Goal: Task Accomplishment & Management: Complete application form

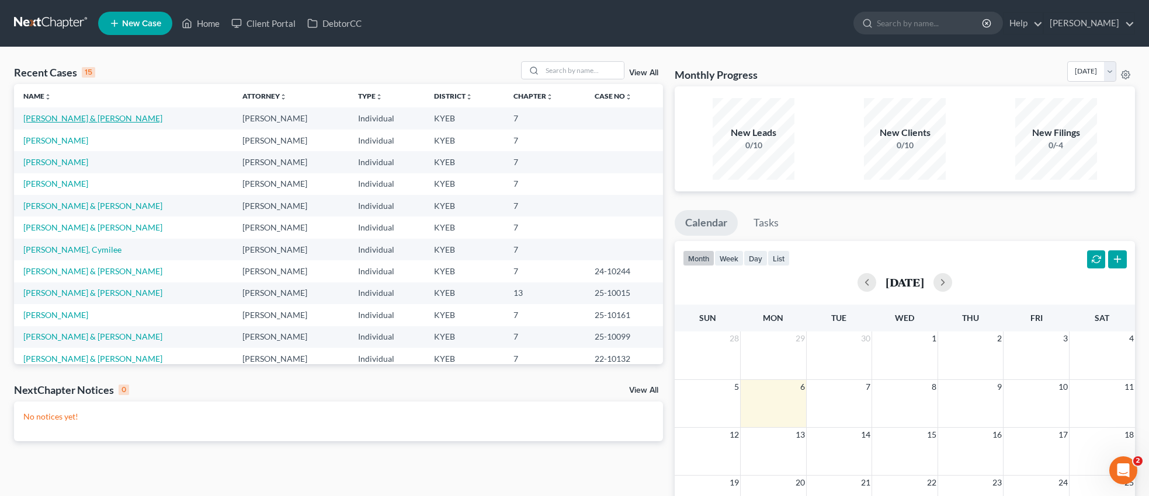
click at [102, 117] on link "[PERSON_NAME] & [PERSON_NAME]" at bounding box center [92, 118] width 139 height 10
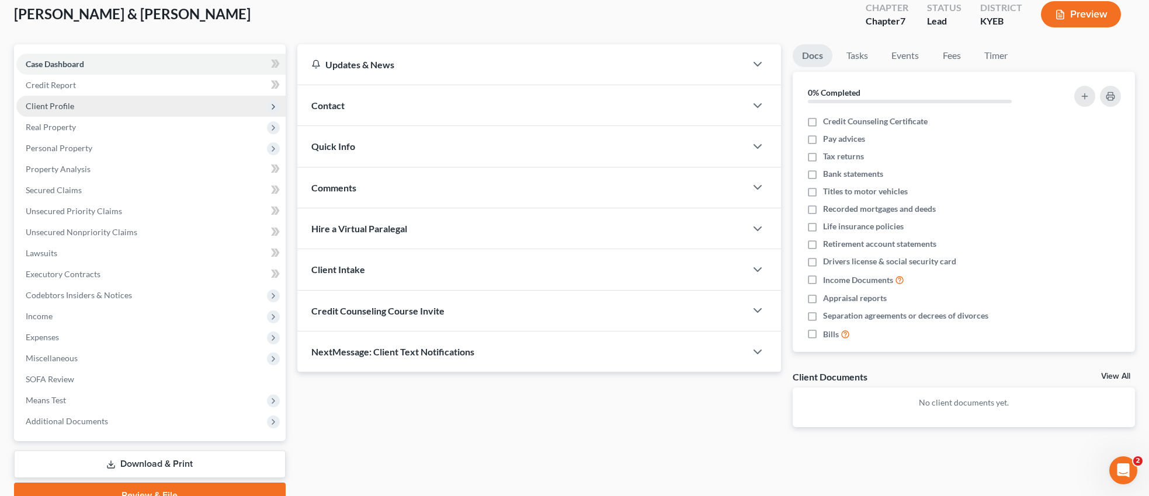
scroll to position [123, 0]
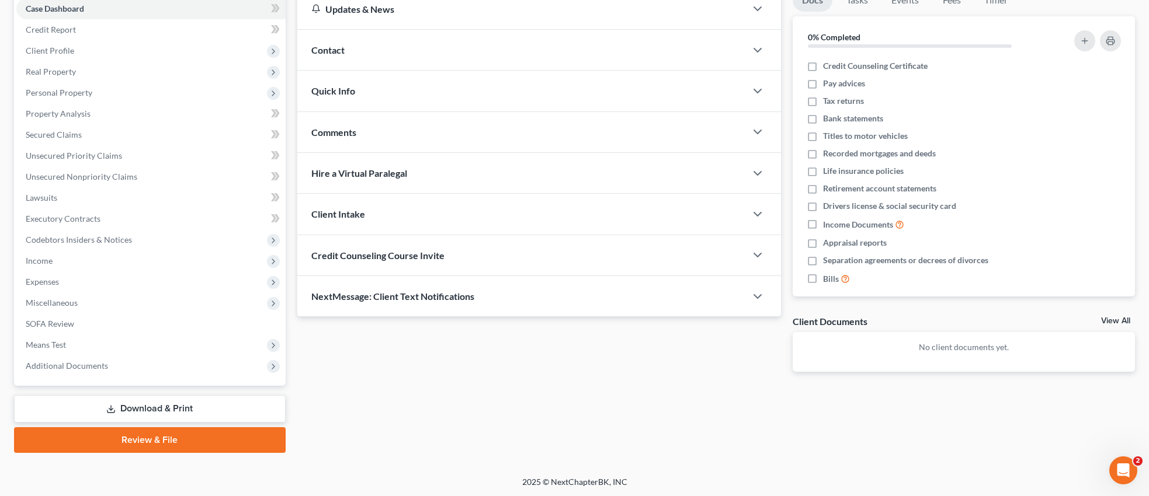
drag, startPoint x: 169, startPoint y: 436, endPoint x: 171, endPoint y: 442, distance: 6.1
click at [169, 436] on link "Review & File" at bounding box center [150, 440] width 272 height 26
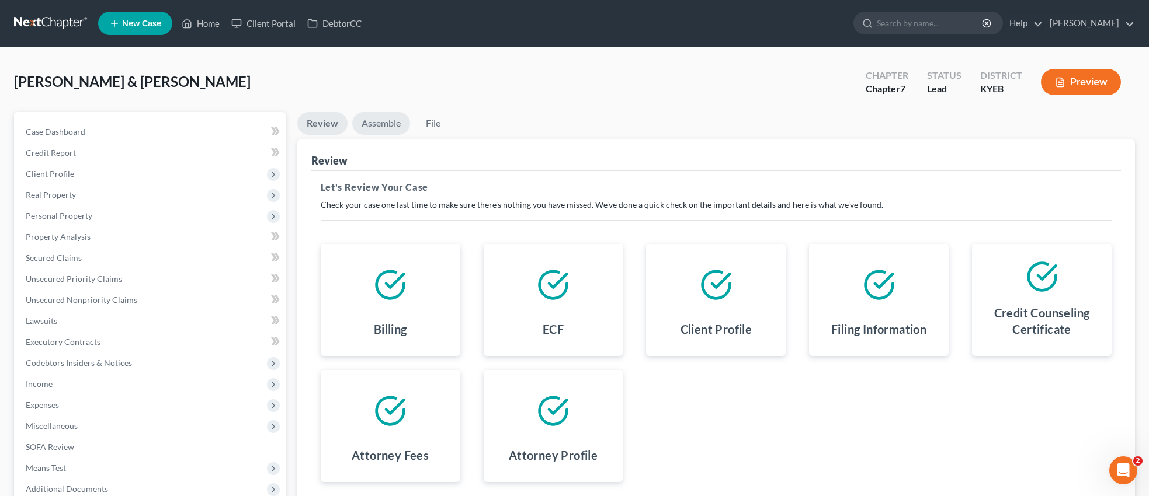
click at [383, 122] on link "Assemble" at bounding box center [381, 123] width 58 height 23
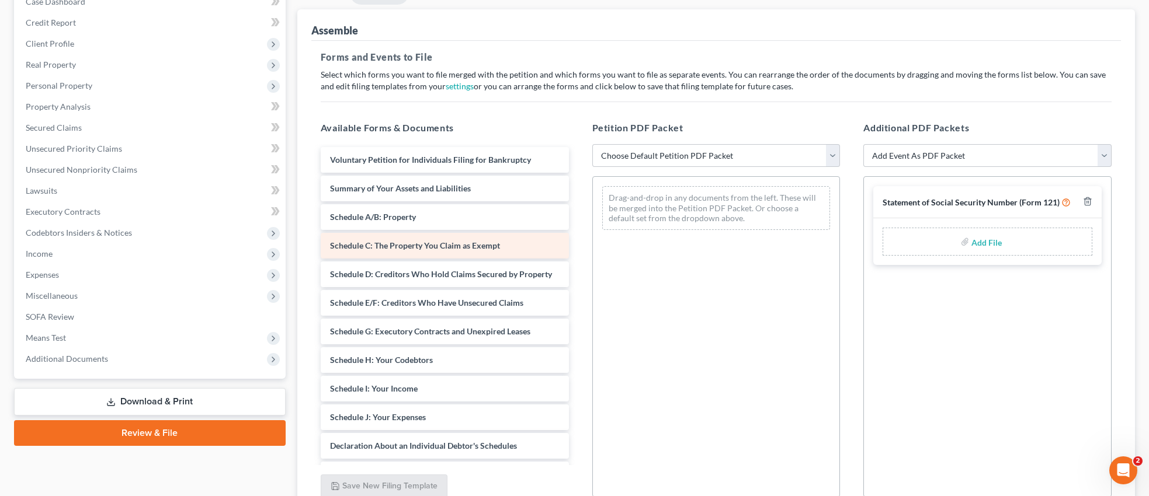
scroll to position [147, 0]
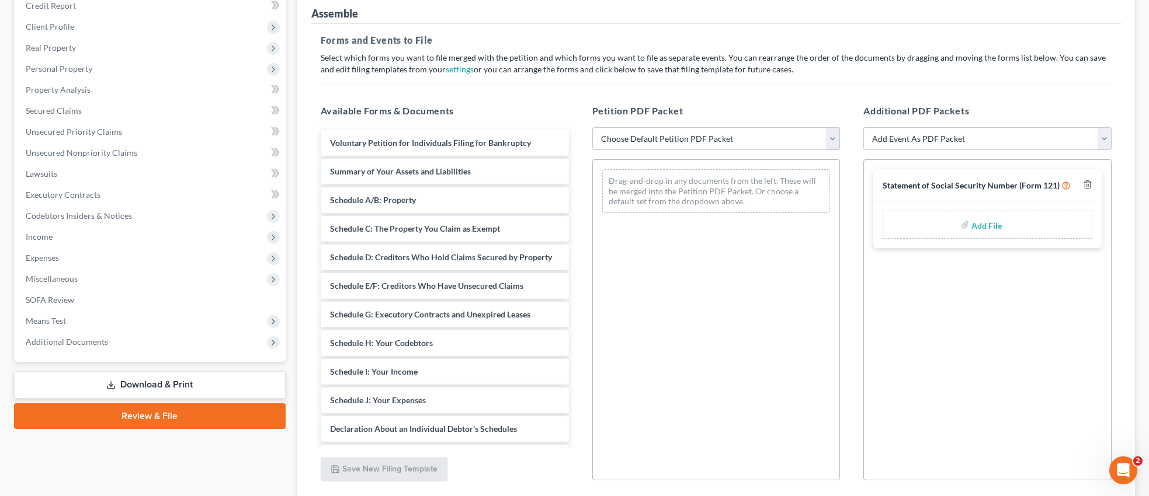
click at [834, 140] on select "Choose Default Petition PDF Packet Complete Bankruptcy Petition (all forms and …" at bounding box center [716, 138] width 248 height 23
select select "0"
click at [592, 127] on select "Choose Default Petition PDF Packet Complete Bankruptcy Petition (all forms and …" at bounding box center [716, 138] width 248 height 23
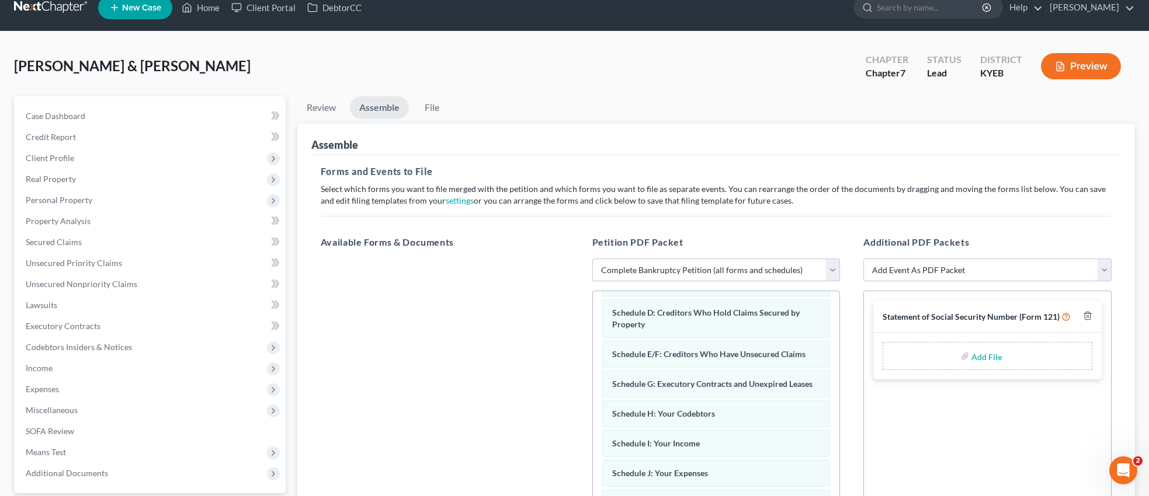
scroll to position [0, 0]
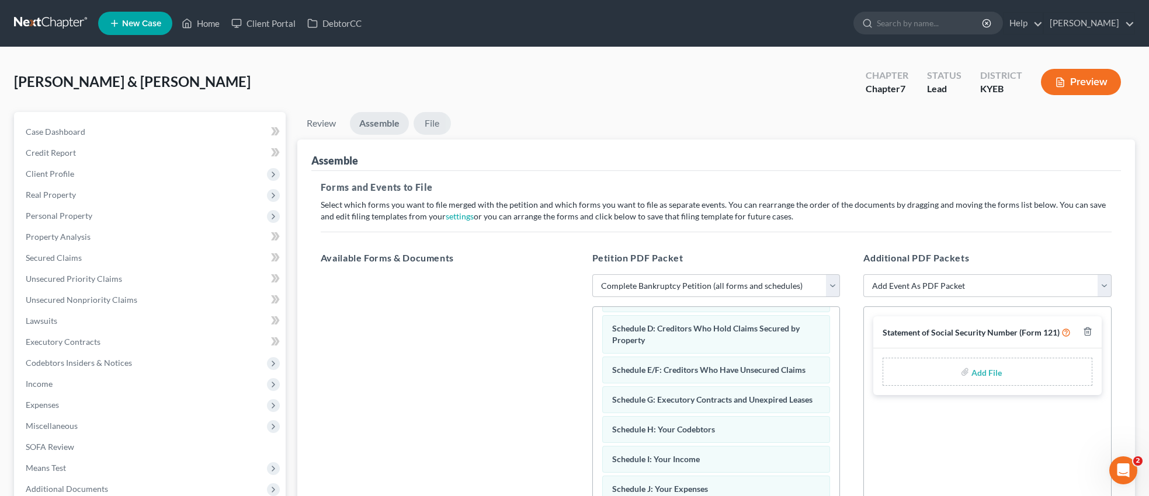
click at [434, 124] on link "File" at bounding box center [431, 123] width 37 height 23
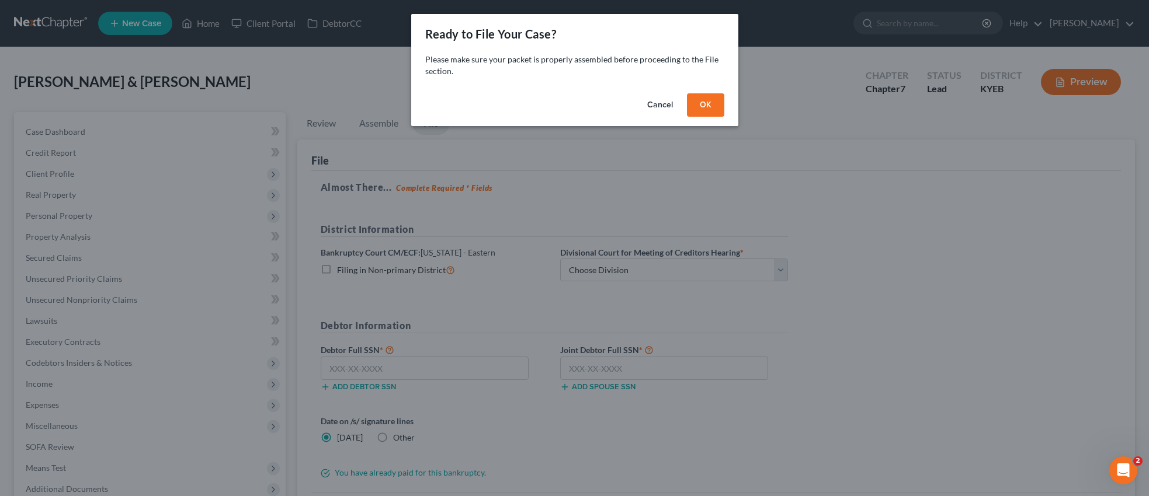
click at [711, 105] on button "OK" at bounding box center [705, 104] width 37 height 23
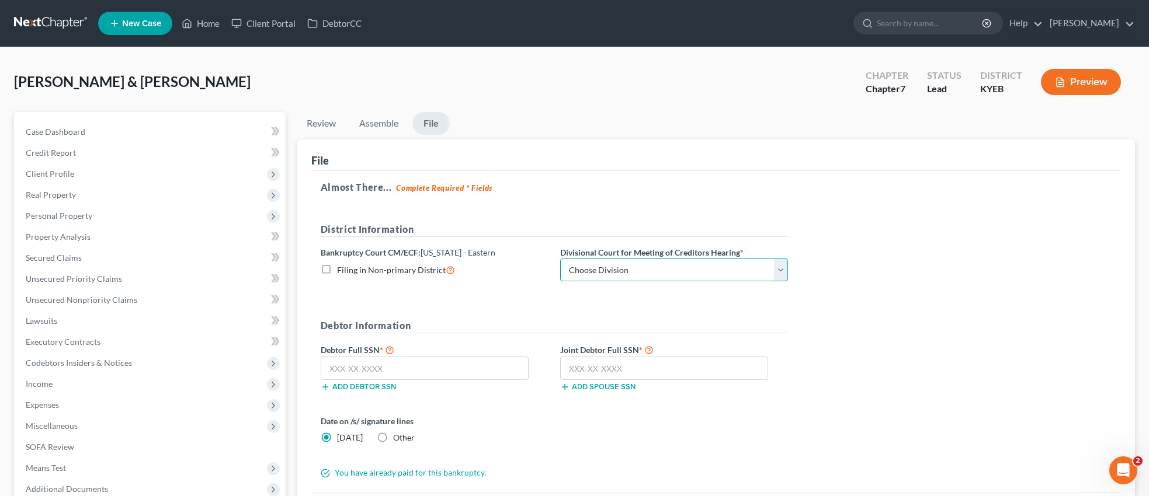
click at [783, 267] on select "Choose Division Ashland Covington Frankfort Lexington London Pikeville" at bounding box center [674, 270] width 228 height 23
select select "0"
click at [560, 259] on select "Choose Division Ashland Covington Frankfort Lexington London Pikeville" at bounding box center [674, 270] width 228 height 23
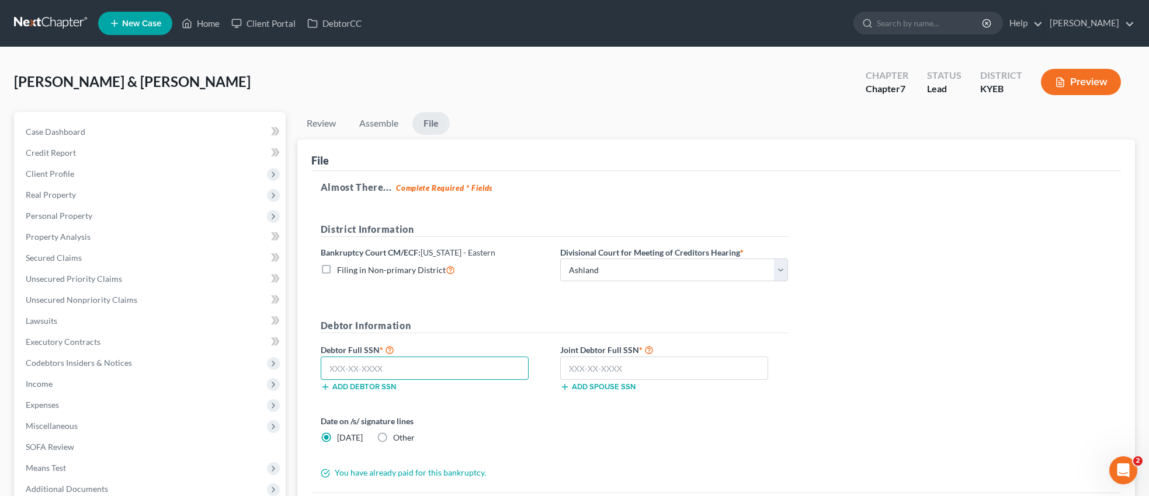
click at [399, 367] on input "text" at bounding box center [425, 368] width 208 height 23
type input "402-57-9729"
click at [589, 364] on input "text" at bounding box center [664, 368] width 208 height 23
type input "402-53-3882"
click at [393, 436] on label "Other" at bounding box center [404, 438] width 22 height 12
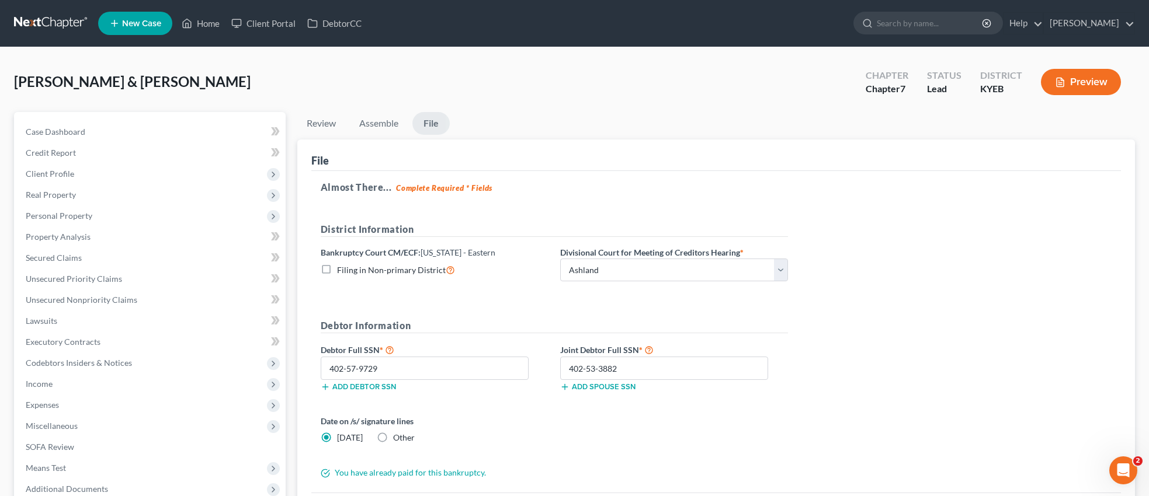
click at [398, 436] on input "Other" at bounding box center [402, 436] width 8 height 8
radio input "true"
radio input "false"
type input "10/6/2025"
click at [576, 439] on rect at bounding box center [573, 439] width 7 height 7
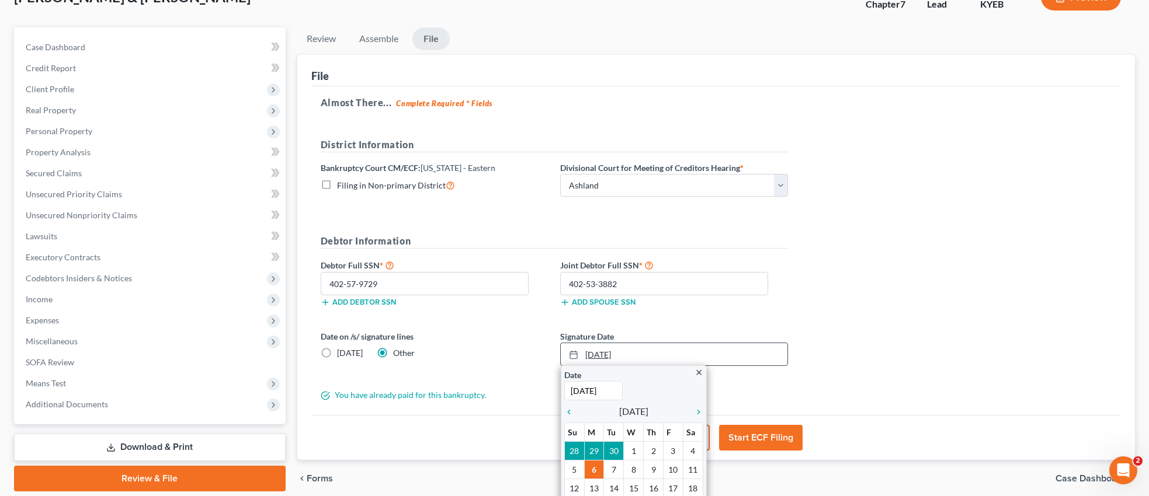
scroll to position [86, 0]
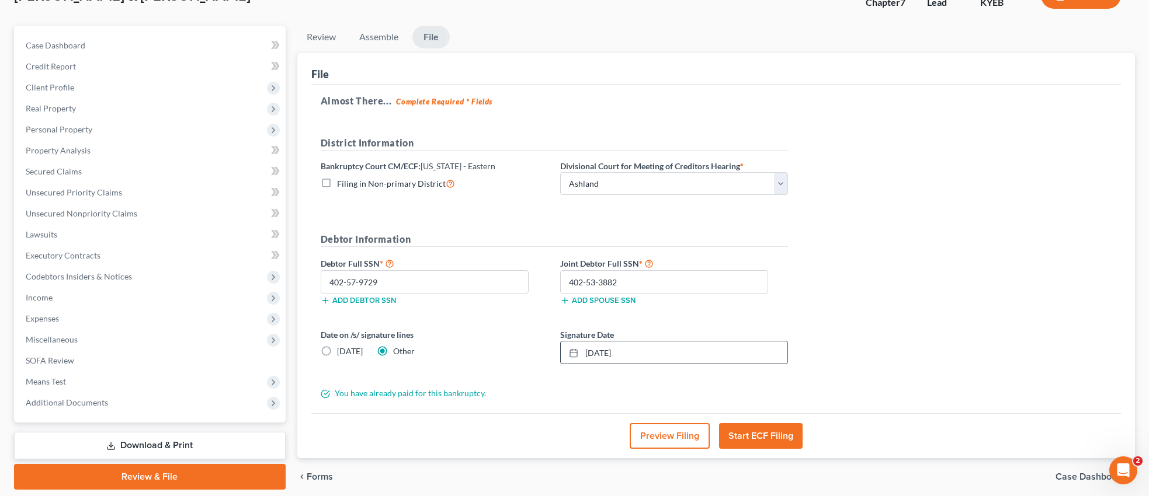
click at [752, 435] on button "Start ECF Filing" at bounding box center [761, 436] width 84 height 26
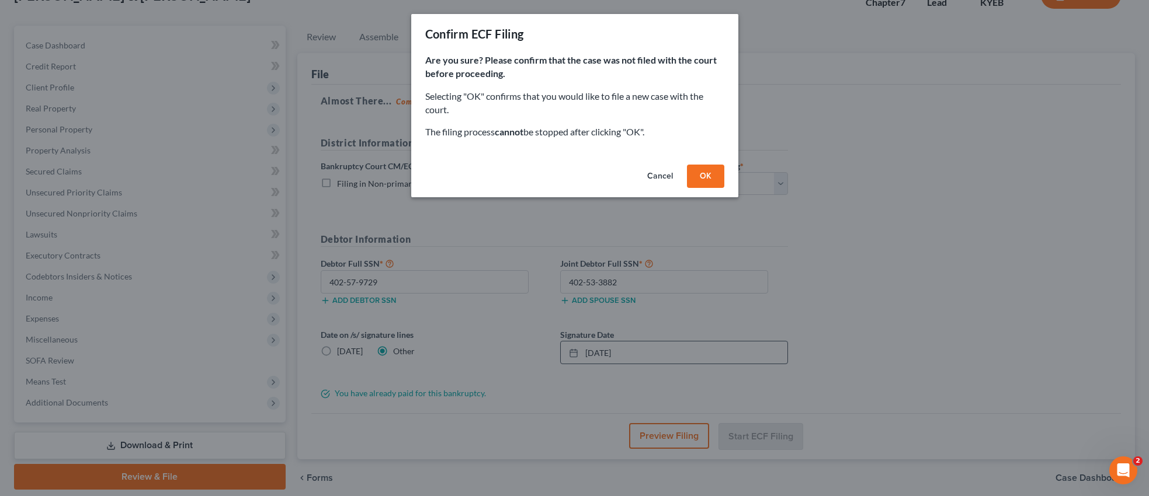
click at [711, 180] on button "OK" at bounding box center [705, 176] width 37 height 23
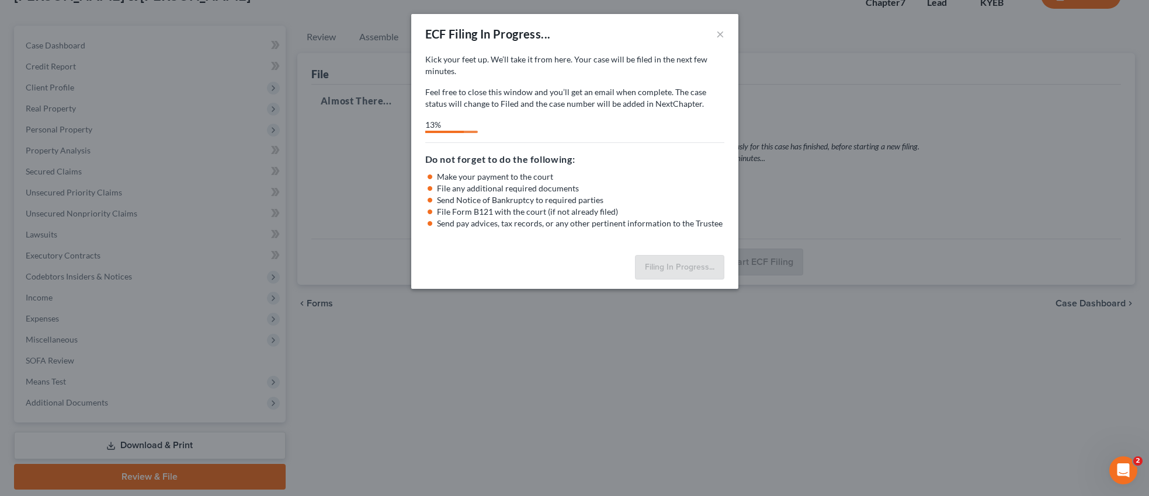
select select "0"
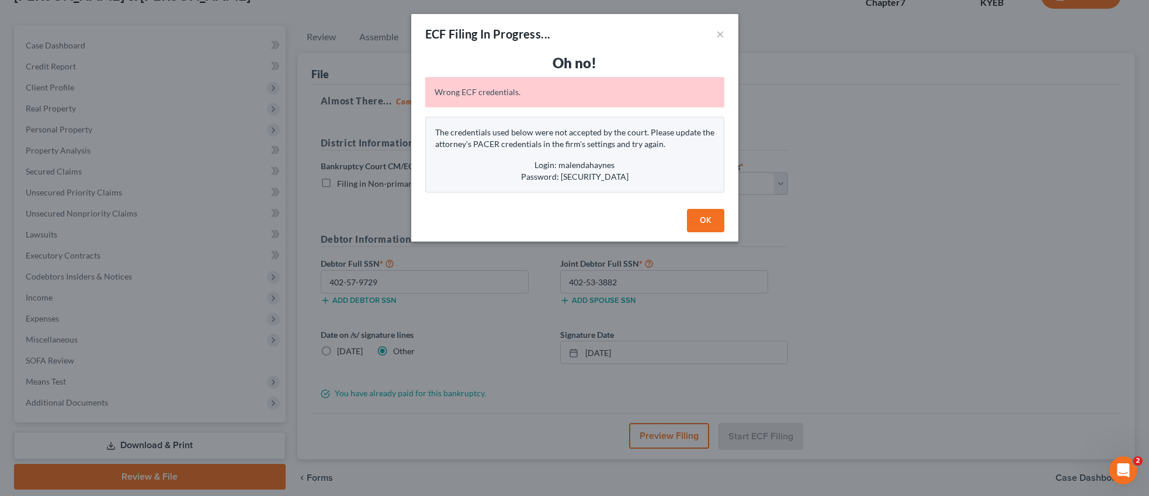
click at [710, 223] on button "OK" at bounding box center [705, 220] width 37 height 23
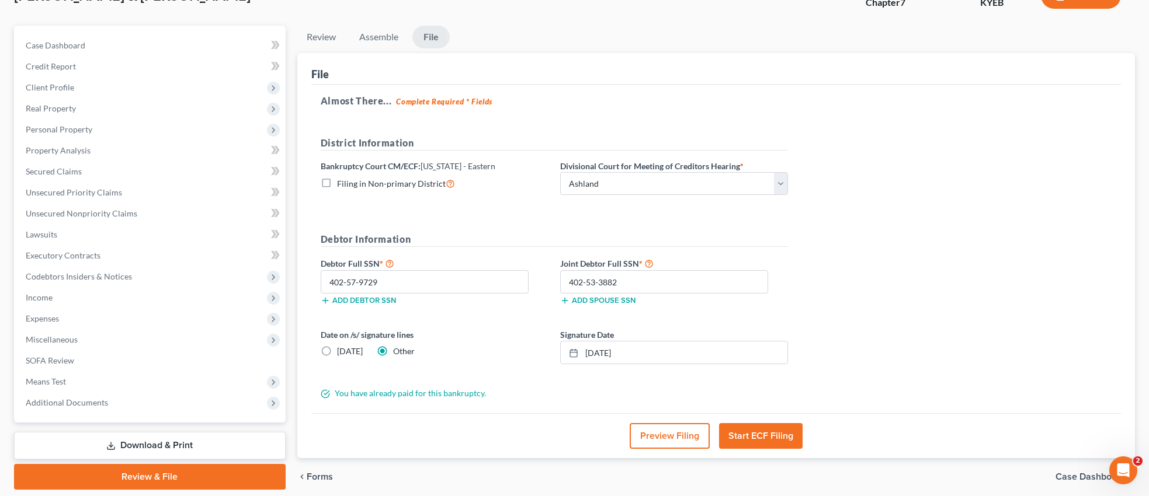
click at [769, 432] on button "Start ECF Filing" at bounding box center [761, 436] width 84 height 26
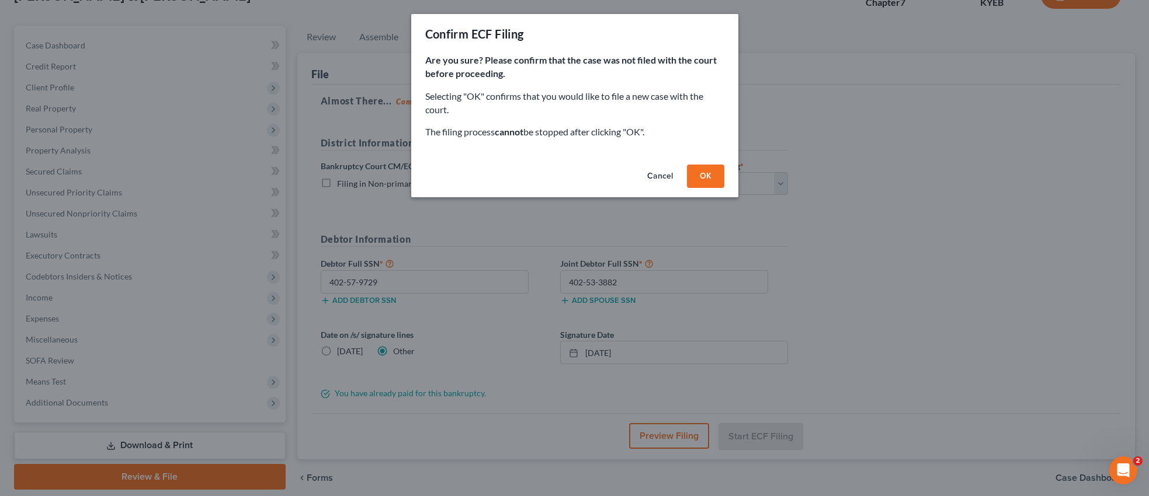
click at [707, 175] on button "OK" at bounding box center [705, 176] width 37 height 23
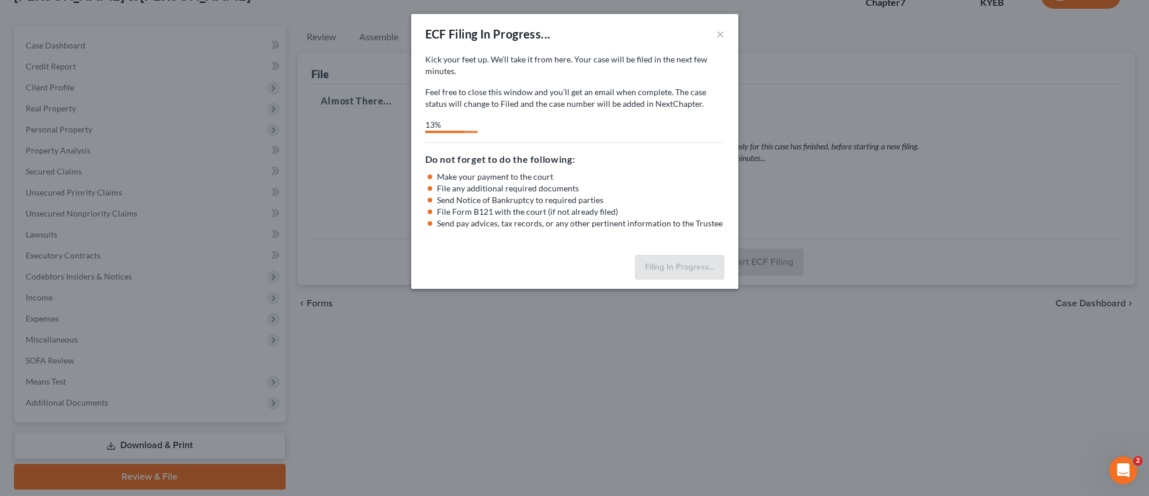
select select "0"
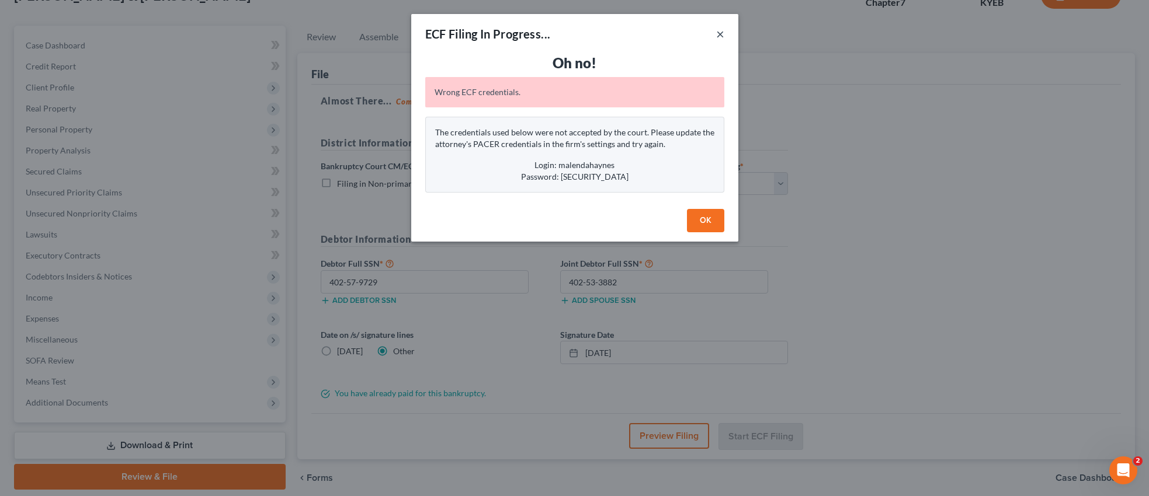
click at [721, 33] on button "×" at bounding box center [720, 34] width 8 height 14
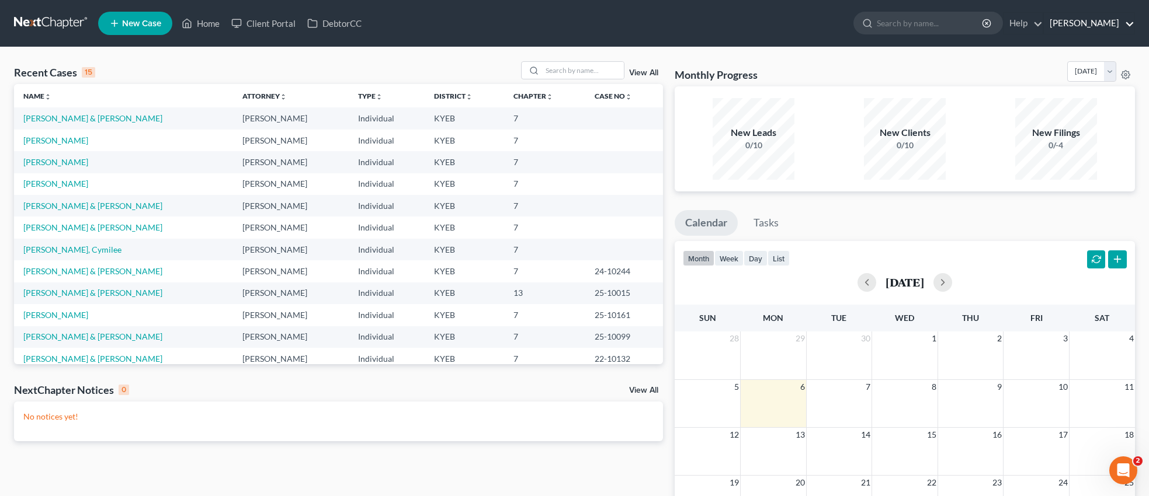
click at [1111, 21] on link "[PERSON_NAME]" at bounding box center [1089, 23] width 91 height 21
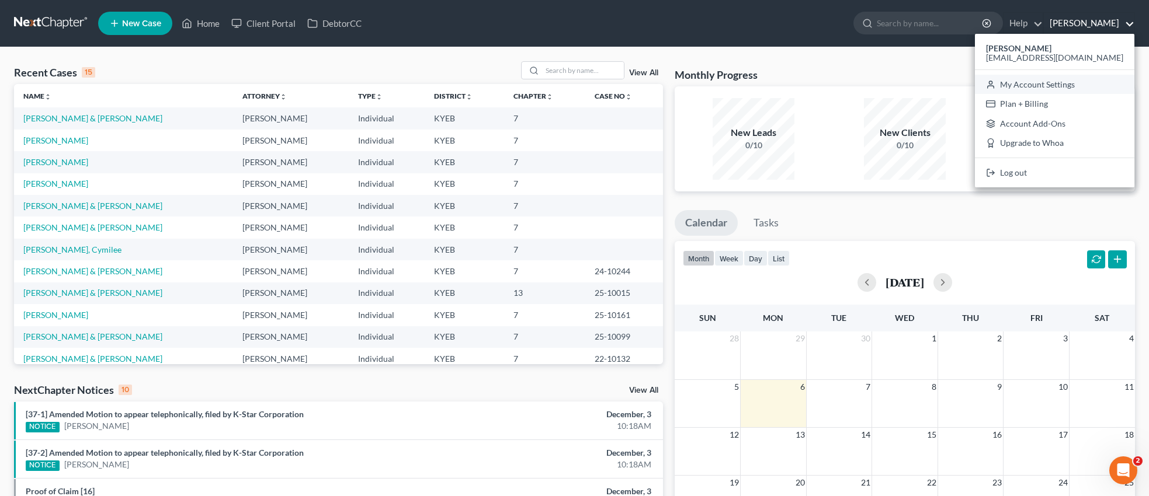
click at [1075, 86] on link "My Account Settings" at bounding box center [1054, 85] width 159 height 20
select select "24"
select select "18"
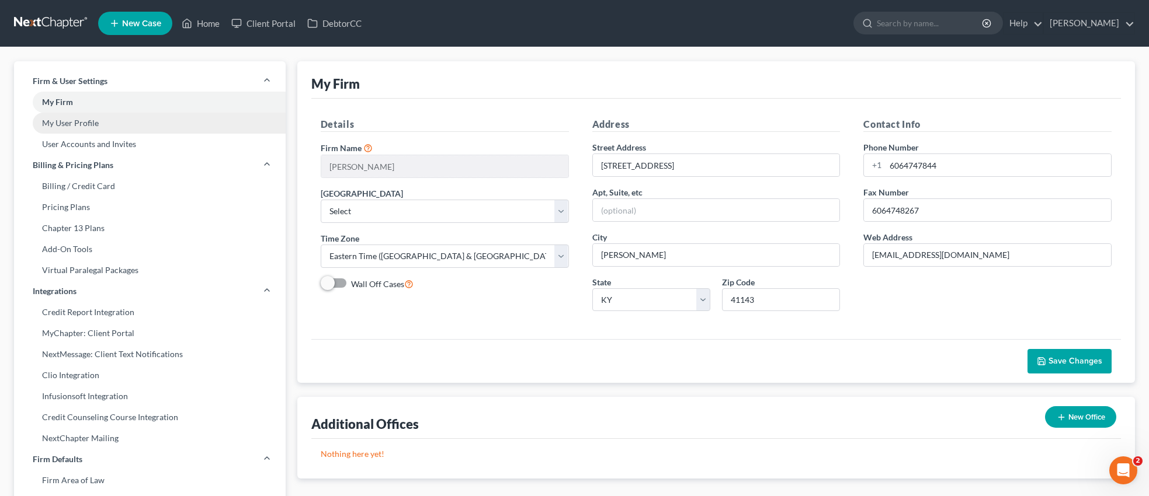
click at [92, 121] on link "My User Profile" at bounding box center [150, 123] width 272 height 21
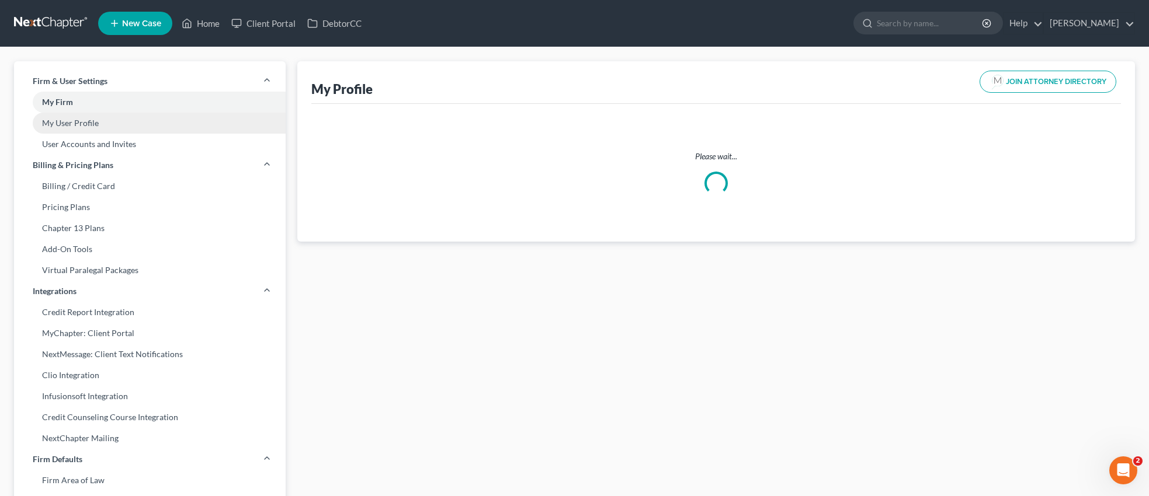
select select "18"
select select "32"
select select "attorney"
select select "0"
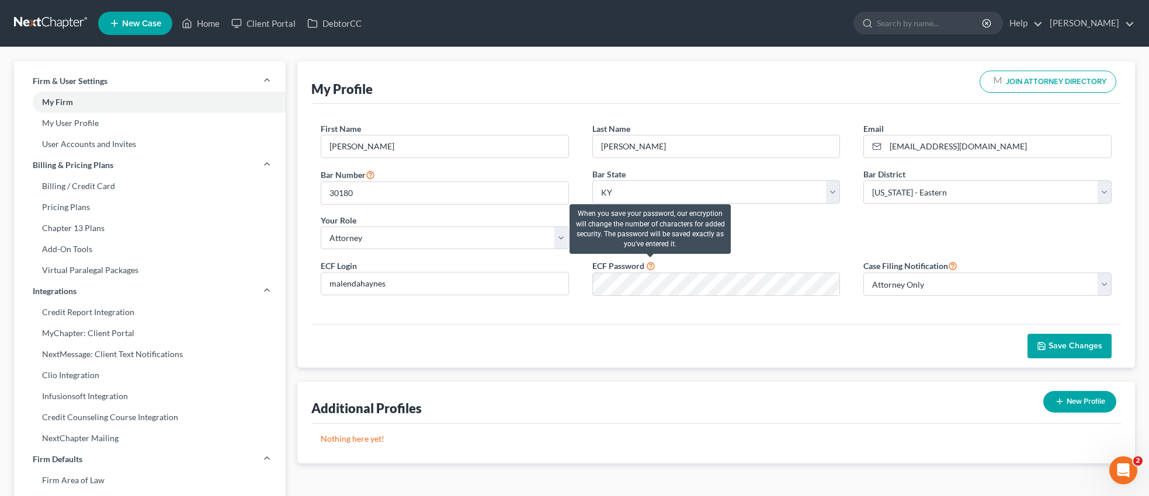
click at [651, 267] on icon at bounding box center [650, 265] width 9 height 11
click at [649, 265] on icon at bounding box center [650, 265] width 9 height 11
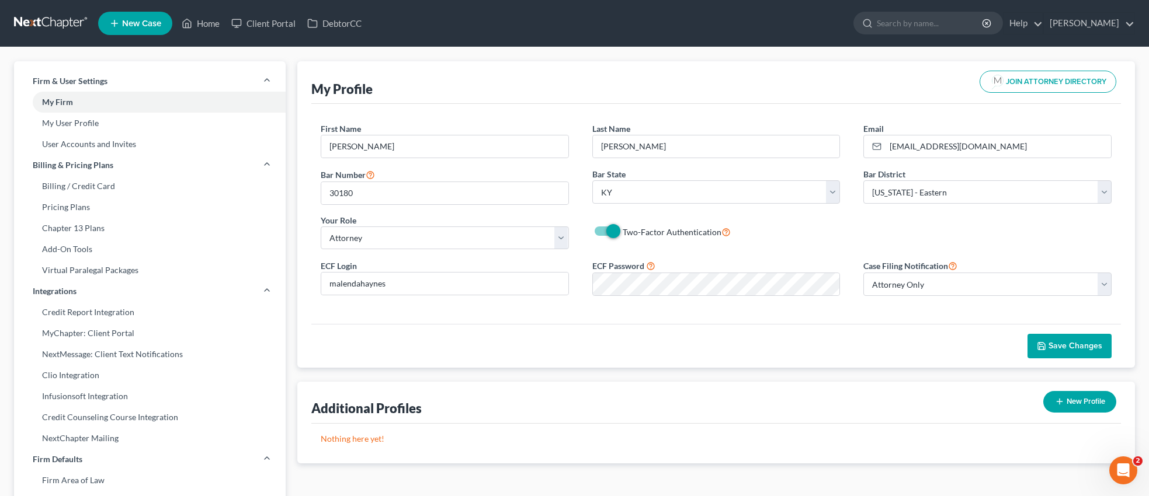
click at [652, 316] on div "First Name * [PERSON_NAME] Last Name * [PERSON_NAME] Email * [EMAIL_ADDRESS][DO…" at bounding box center [715, 214] width 809 height 220
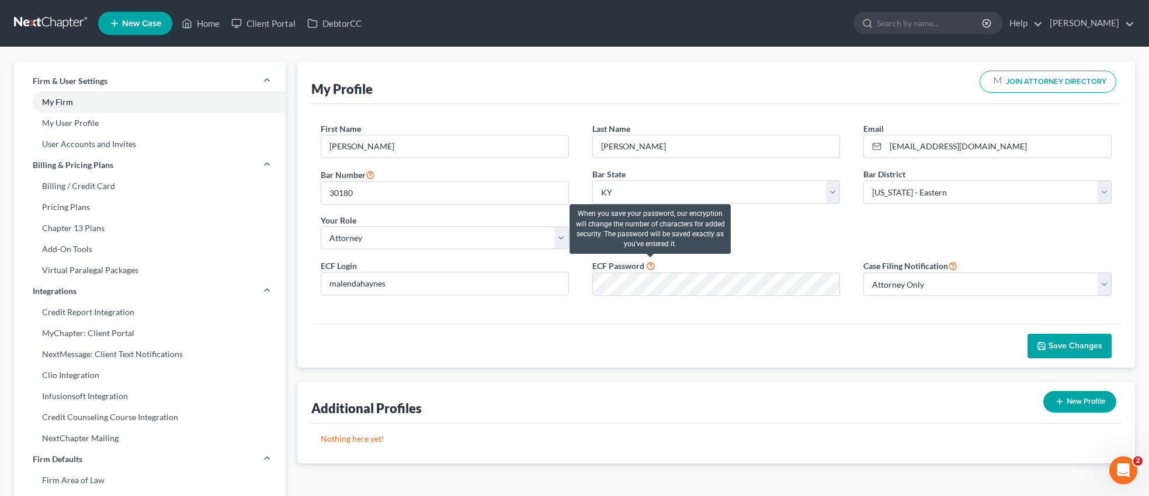
click at [649, 268] on icon at bounding box center [650, 265] width 9 height 11
click at [649, 265] on icon at bounding box center [650, 265] width 9 height 11
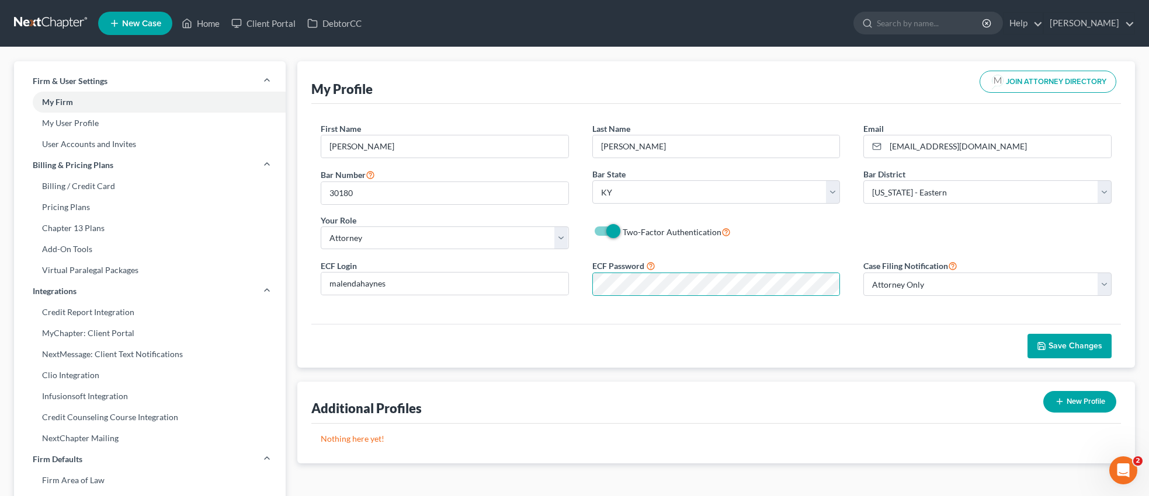
click at [791, 242] on div "First Name * [PERSON_NAME] Last Name * [PERSON_NAME] Email * [EMAIL_ADDRESS][DO…" at bounding box center [716, 191] width 814 height 136
click at [60, 22] on link at bounding box center [51, 23] width 75 height 21
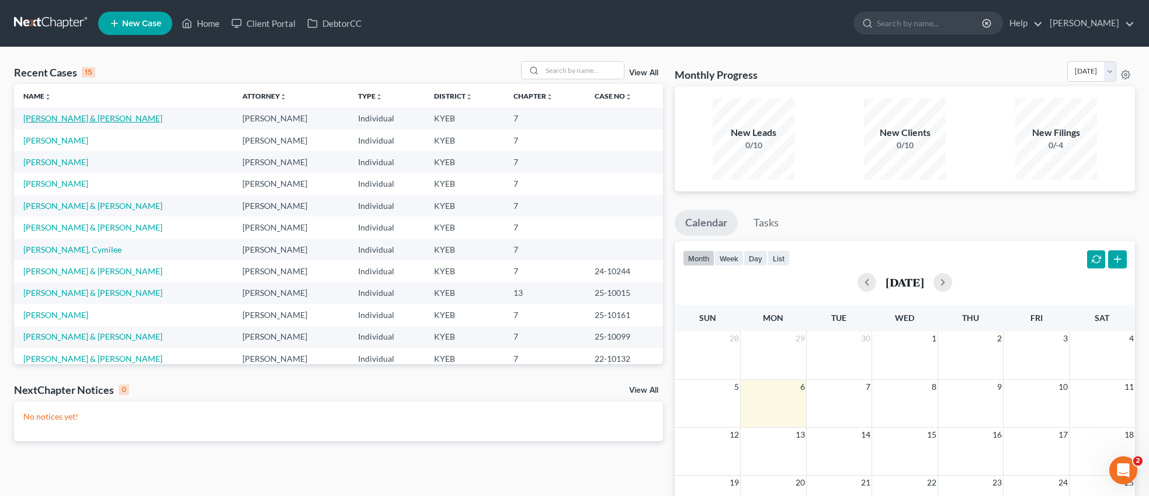
click at [79, 121] on link "[PERSON_NAME] & [PERSON_NAME]" at bounding box center [92, 118] width 139 height 10
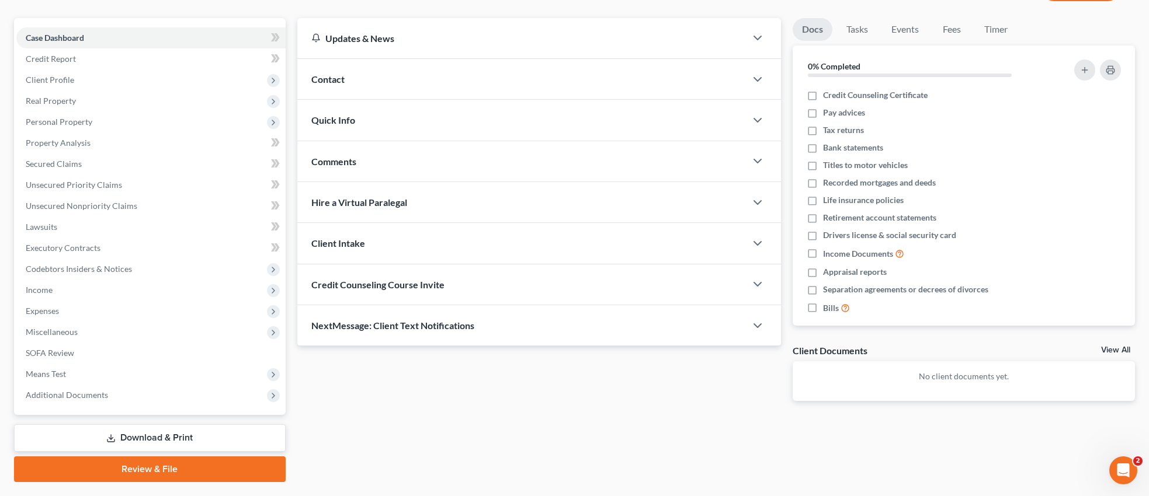
scroll to position [123, 0]
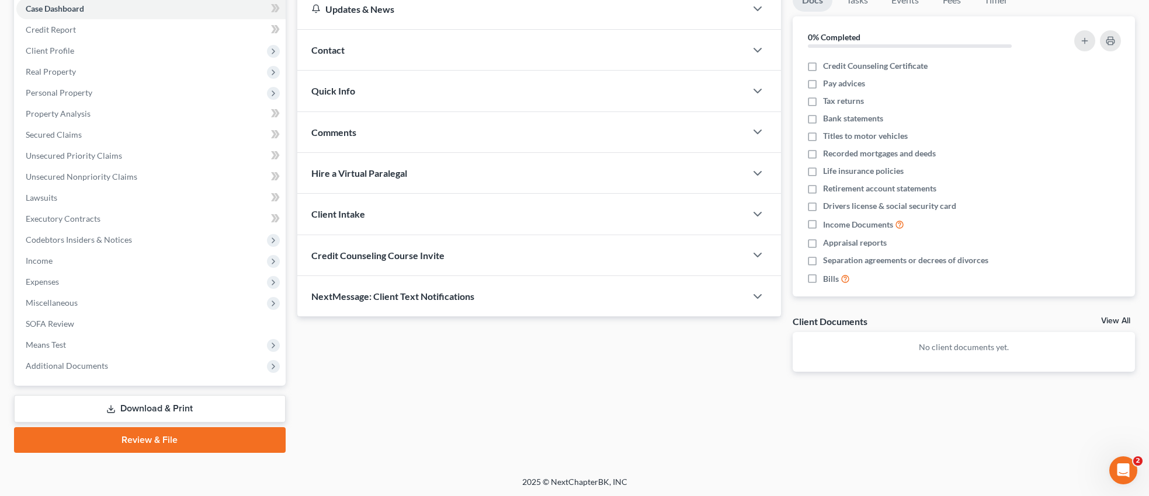
click at [188, 434] on link "Review & File" at bounding box center [150, 440] width 272 height 26
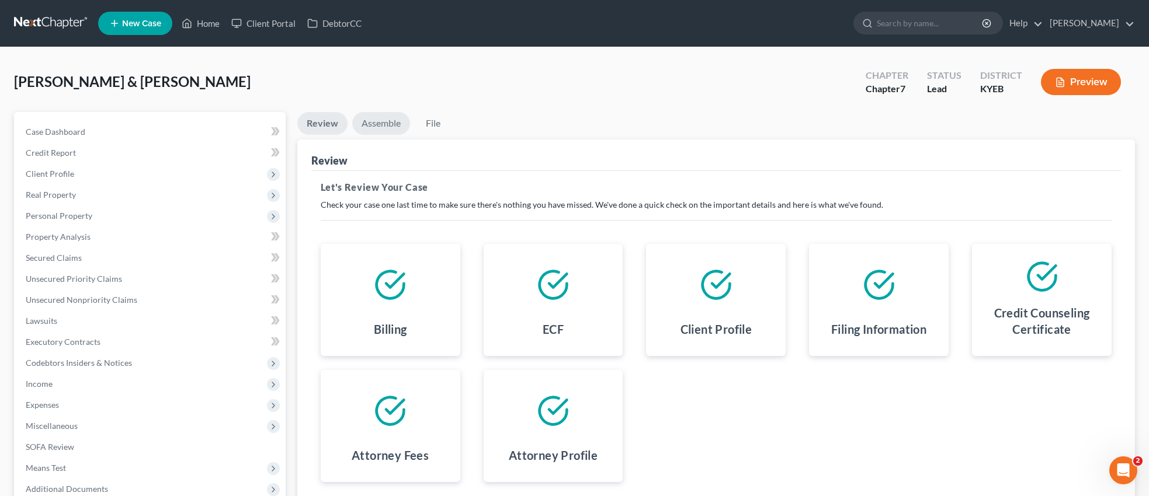
click at [380, 123] on link "Assemble" at bounding box center [381, 123] width 58 height 23
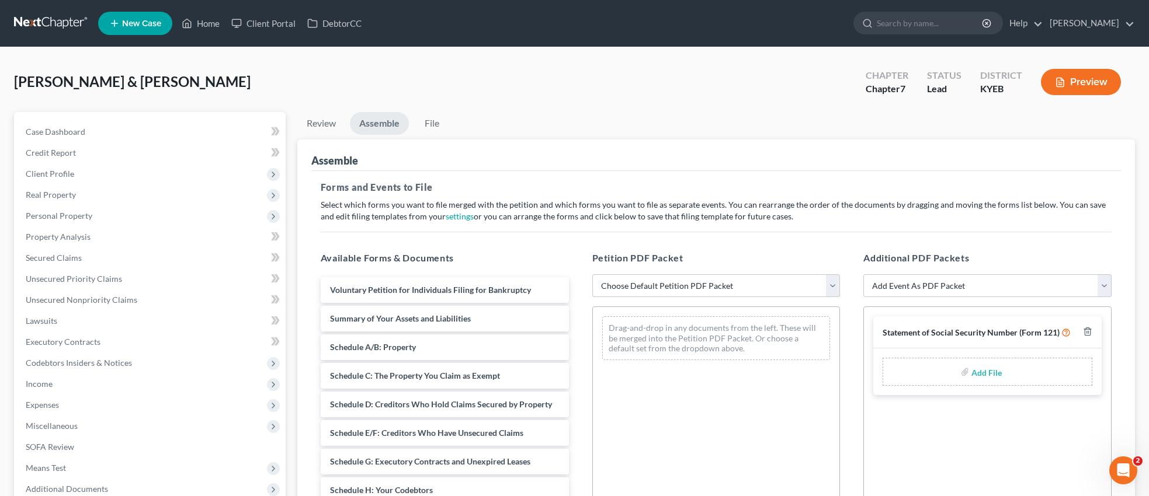
click at [832, 283] on select "Choose Default Petition PDF Packet Complete Bankruptcy Petition (all forms and …" at bounding box center [716, 285] width 248 height 23
click at [592, 274] on select "Choose Default Petition PDF Packet Complete Bankruptcy Petition (all forms and …" at bounding box center [716, 285] width 248 height 23
click at [832, 287] on select "Choose Default Petition PDF Packet Complete Bankruptcy Petition (all forms and …" at bounding box center [716, 285] width 248 height 23
select select "0"
click at [592, 274] on select "Choose Default Petition PDF Packet Complete Bankruptcy Petition (all forms and …" at bounding box center [716, 285] width 248 height 23
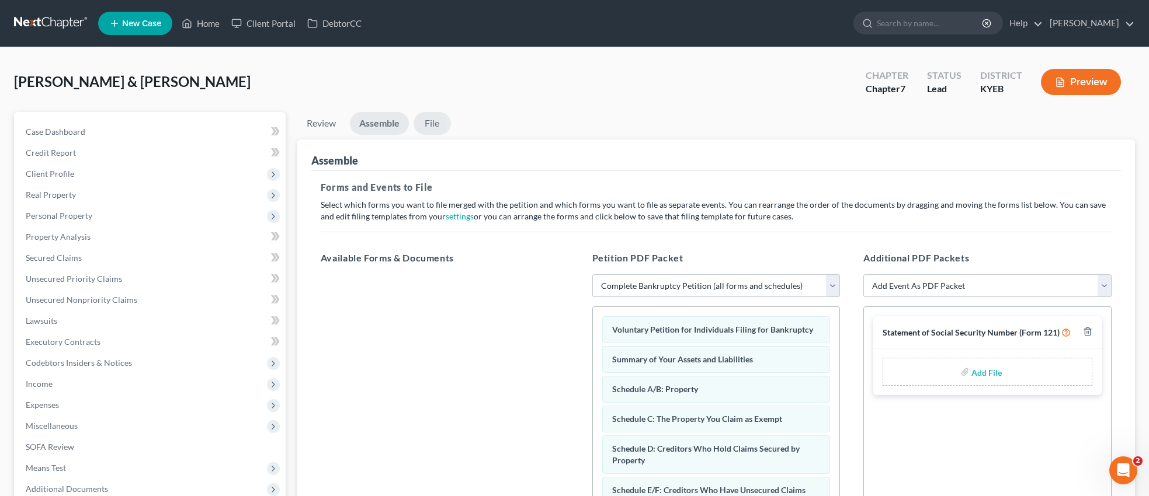
click at [433, 123] on link "File" at bounding box center [431, 123] width 37 height 23
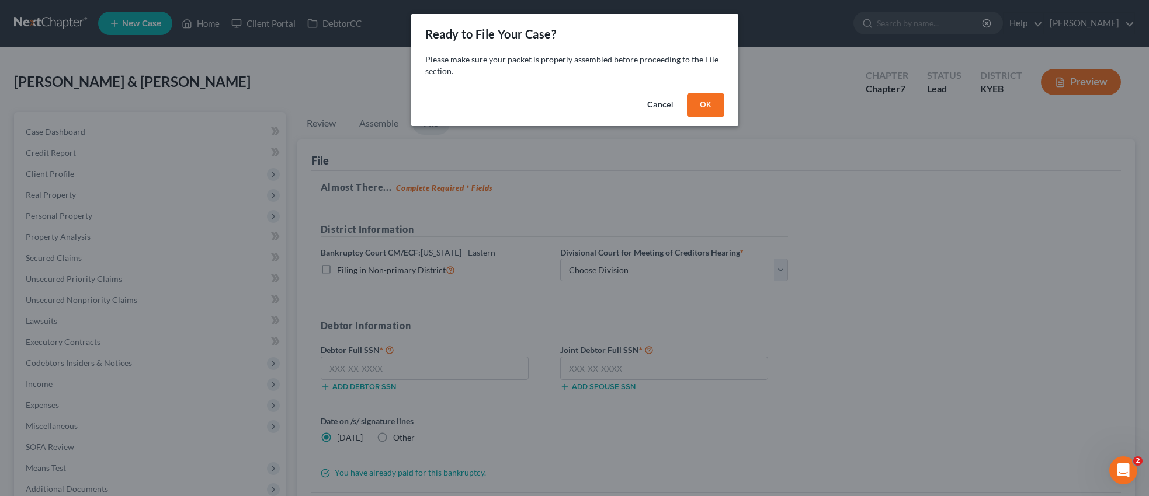
click at [702, 104] on button "OK" at bounding box center [705, 104] width 37 height 23
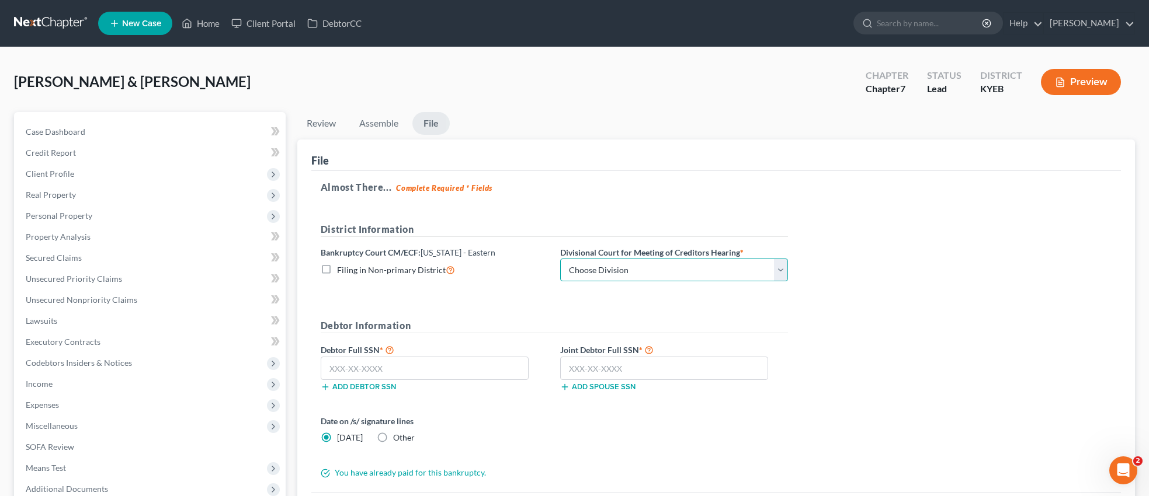
click at [777, 272] on select "Choose Division Ashland Covington Frankfort Lexington London Pikeville" at bounding box center [674, 270] width 228 height 23
select select "0"
click at [560, 259] on select "Choose Division Ashland Covington Frankfort Lexington London Pikeville" at bounding box center [674, 270] width 228 height 23
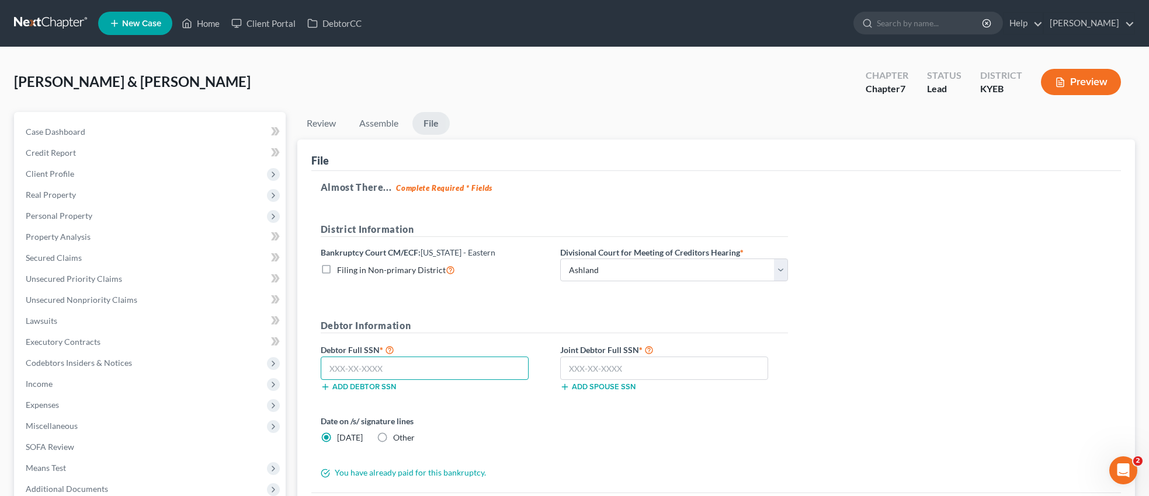
click at [416, 367] on input "text" at bounding box center [425, 368] width 208 height 23
type input "402-57-9729"
click at [669, 377] on input "text" at bounding box center [664, 368] width 208 height 23
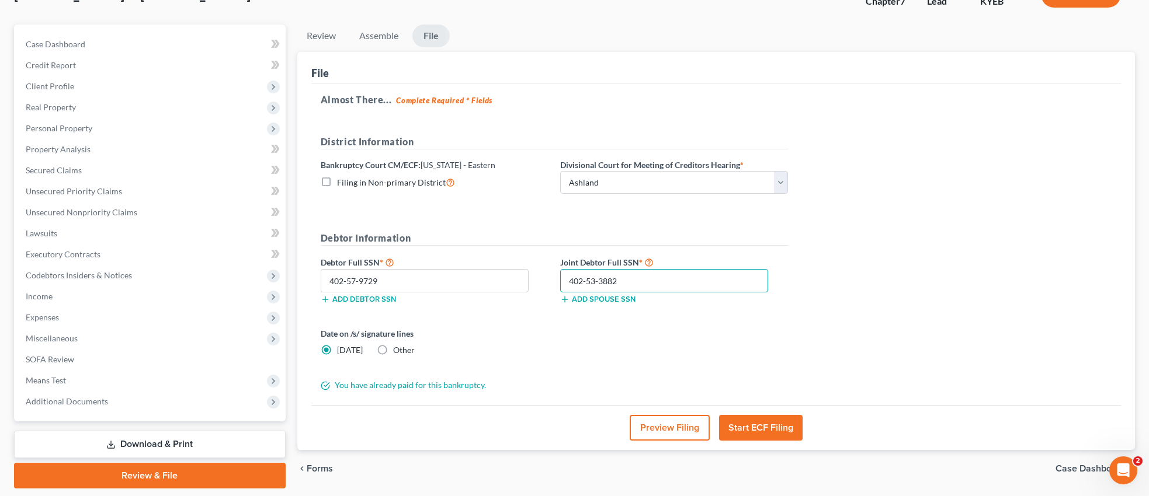
scroll to position [123, 0]
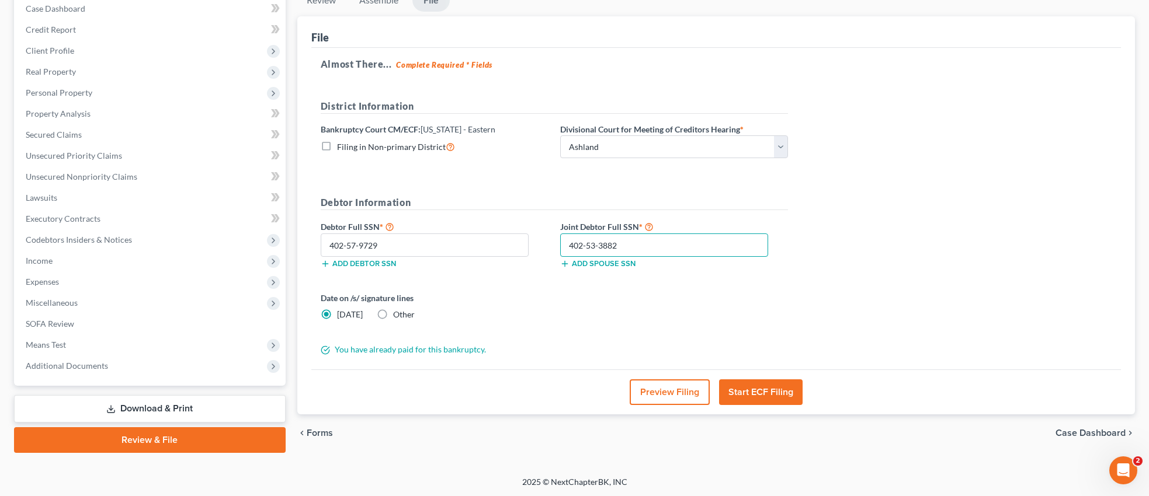
type input "402-53-3882"
click at [393, 312] on label "Other" at bounding box center [404, 315] width 22 height 12
click at [398, 312] on input "Other" at bounding box center [402, 313] width 8 height 8
radio input "true"
radio input "false"
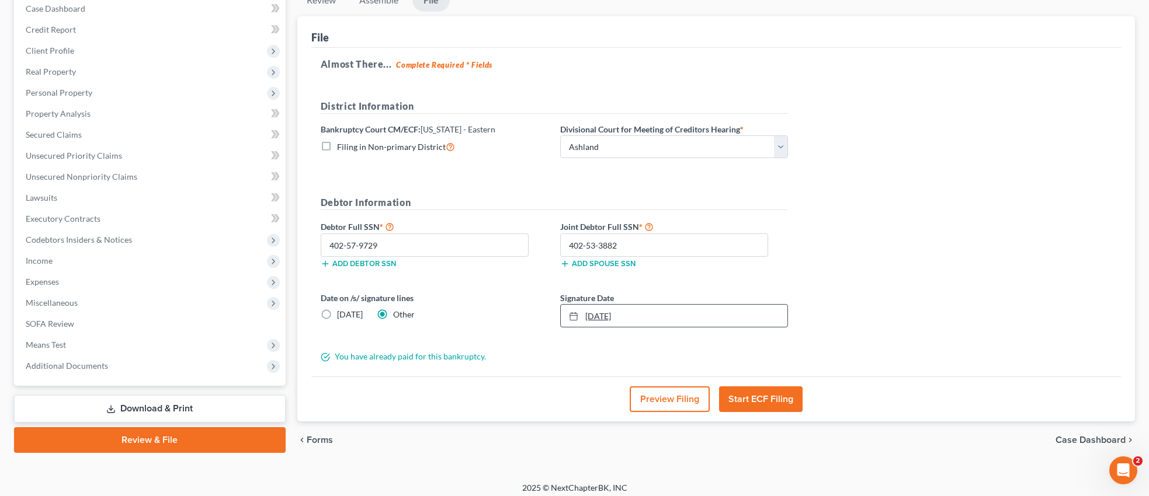
click at [576, 316] on icon at bounding box center [573, 316] width 9 height 9
click at [761, 394] on button "Start ECF Filing" at bounding box center [761, 400] width 84 height 26
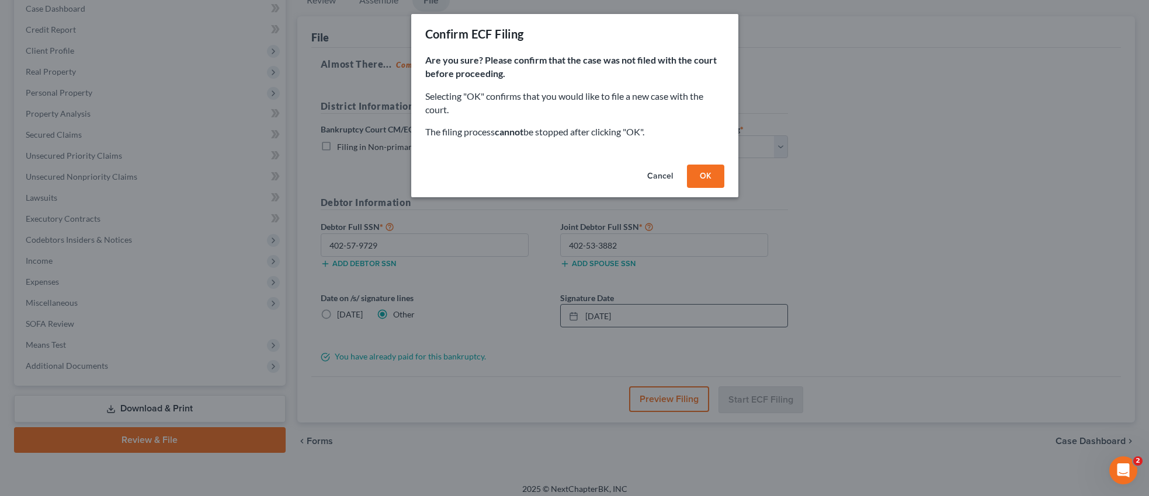
click at [706, 174] on button "OK" at bounding box center [705, 176] width 37 height 23
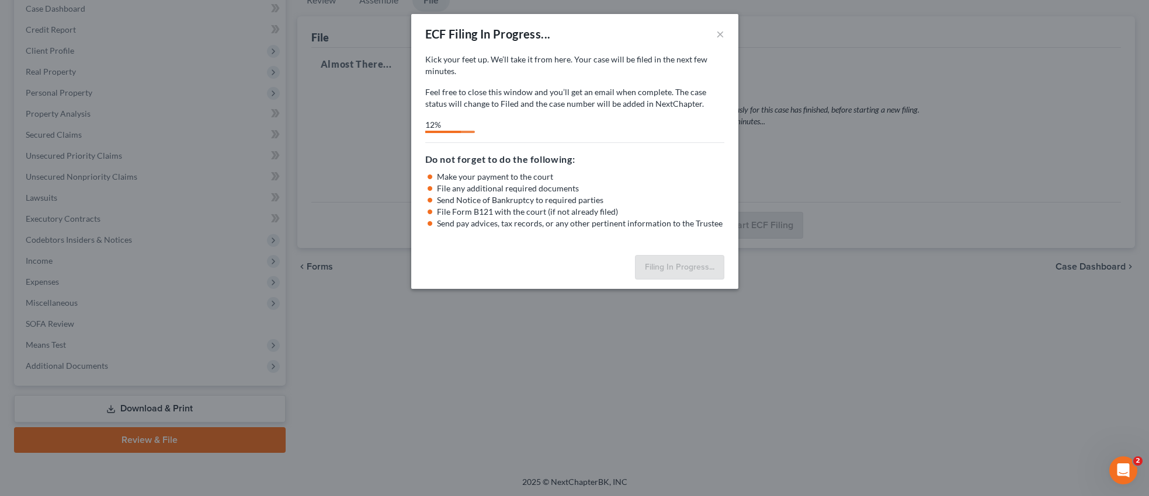
select select "0"
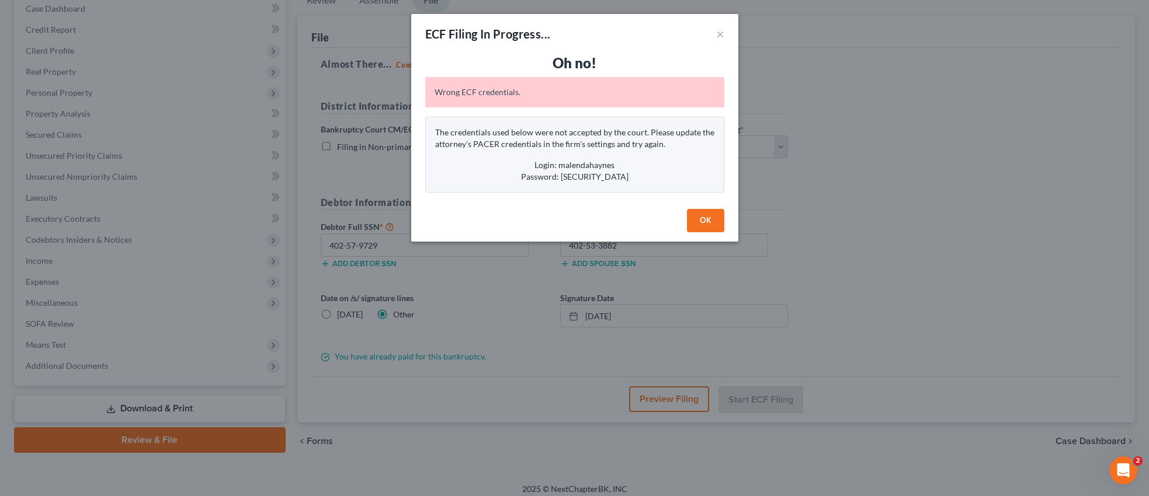
click at [702, 215] on button "OK" at bounding box center [705, 220] width 37 height 23
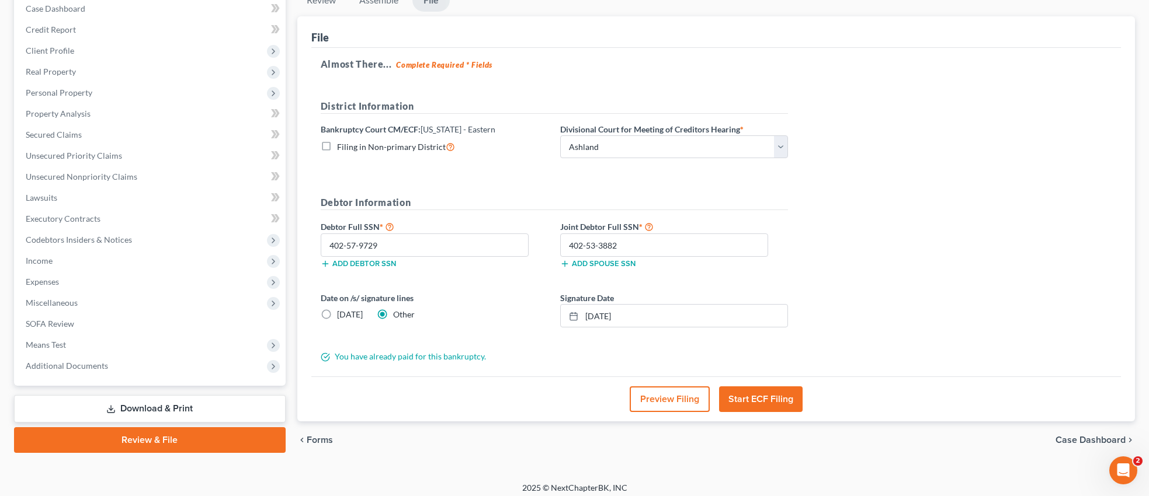
scroll to position [0, 0]
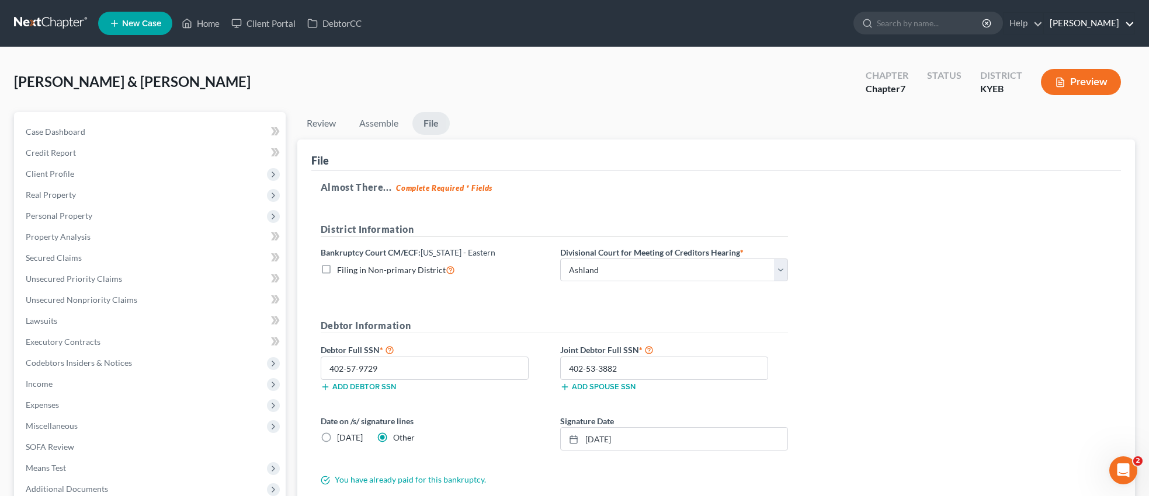
click at [1122, 23] on link "[PERSON_NAME]" at bounding box center [1089, 23] width 91 height 21
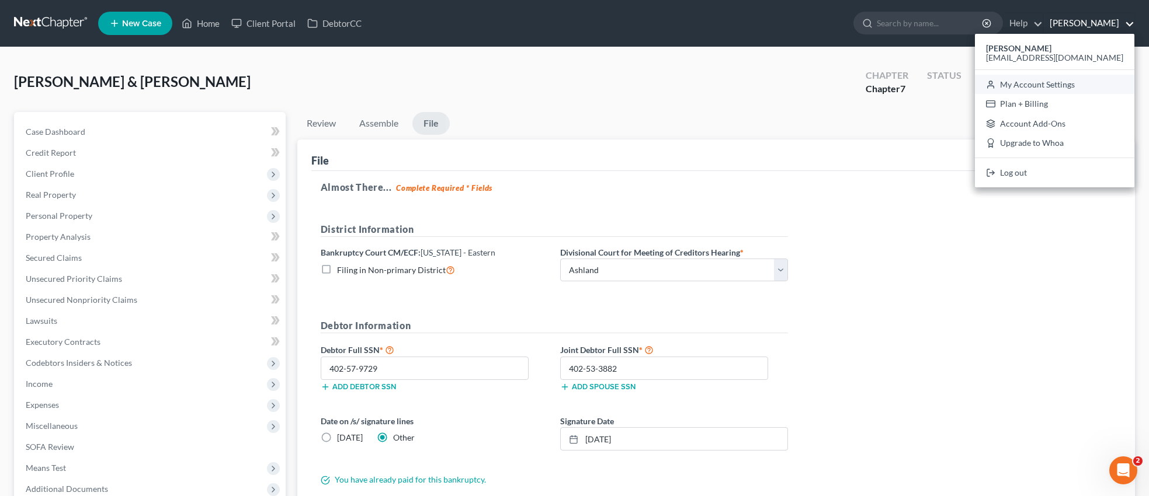
click at [1078, 84] on link "My Account Settings" at bounding box center [1054, 85] width 159 height 20
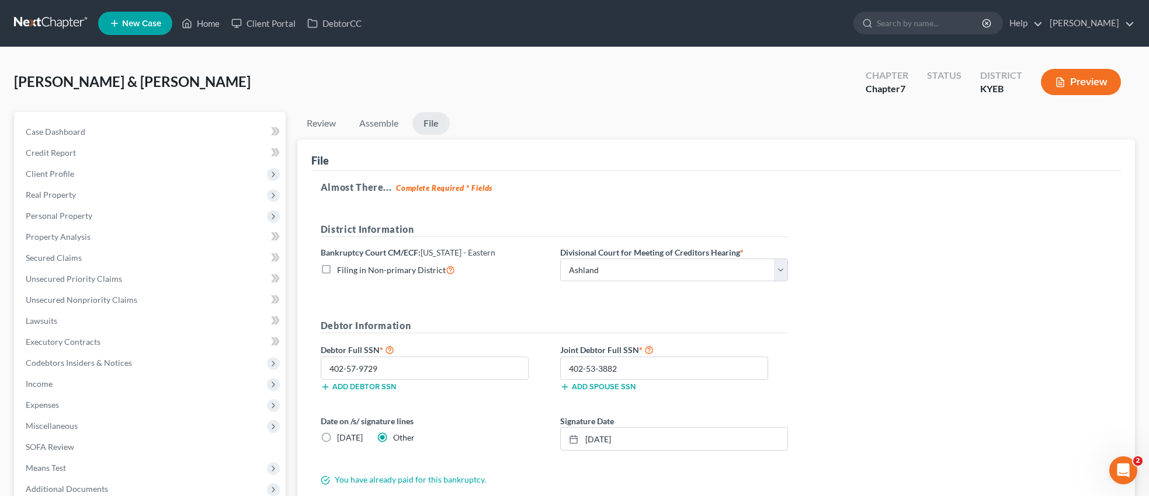
select select "24"
select select "18"
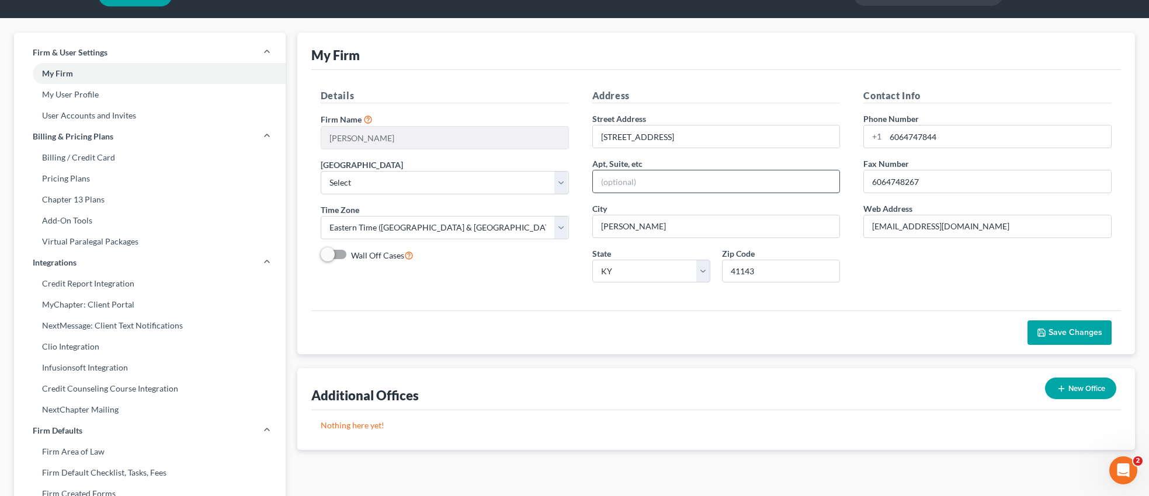
scroll to position [14, 0]
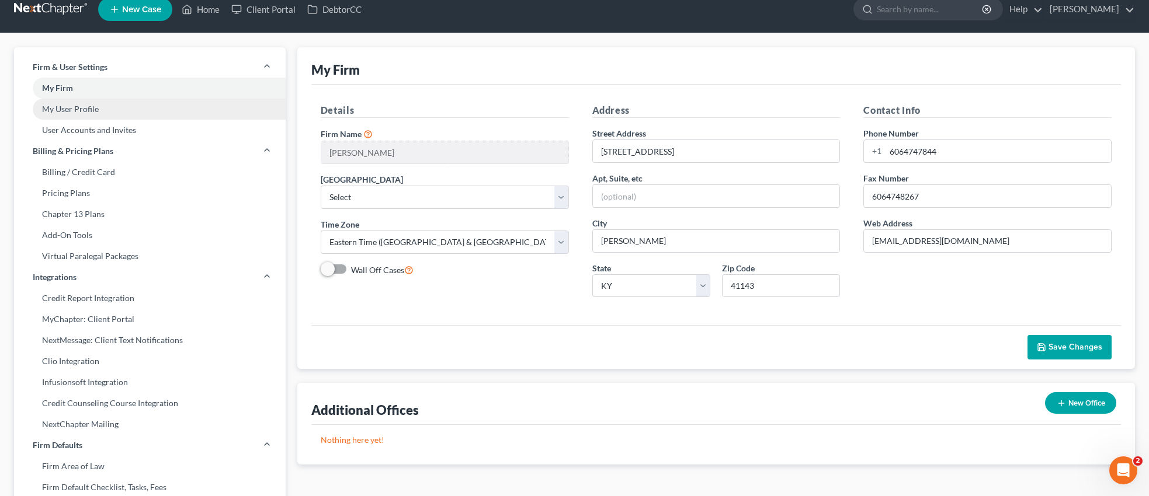
click at [89, 109] on link "My User Profile" at bounding box center [150, 109] width 272 height 21
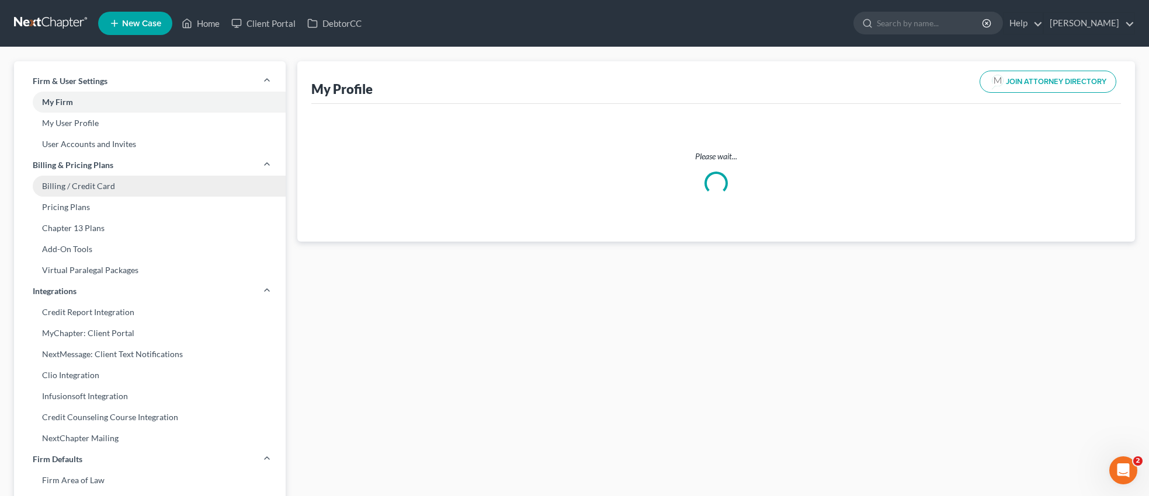
select select "18"
select select "32"
select select "attorney"
select select "0"
